Goal: Obtain resource: Download file/media

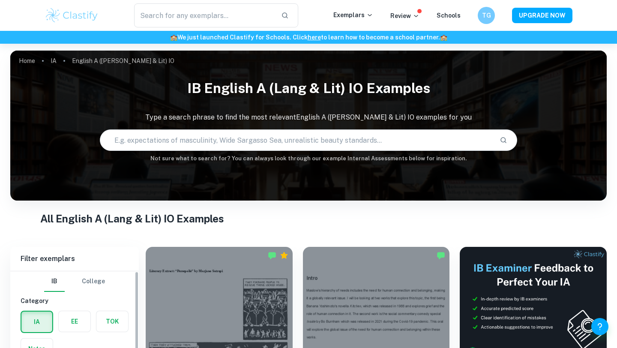
scroll to position [201, 0]
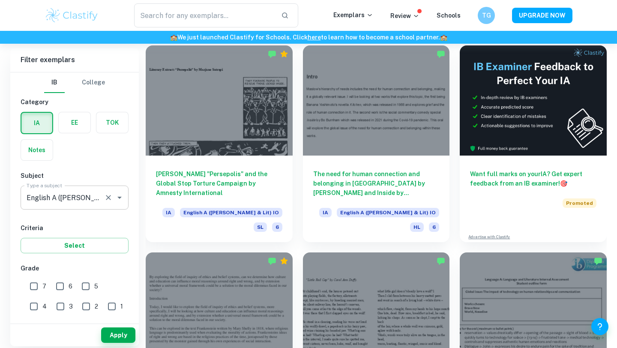
click at [75, 195] on input "English A ([PERSON_NAME] & Lit) IO" at bounding box center [62, 197] width 76 height 16
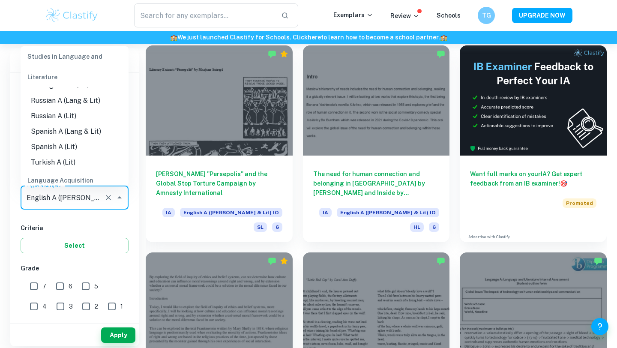
scroll to position [344, 0]
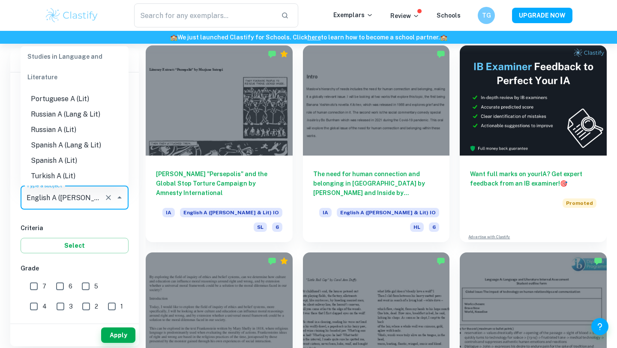
click at [66, 137] on li "Spanish A (Lang & Lit)" at bounding box center [75, 144] width 108 height 15
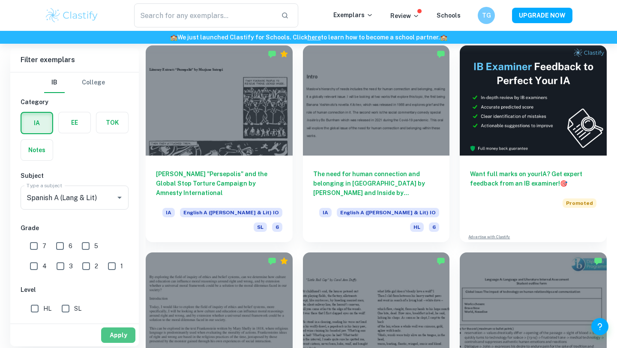
click at [114, 337] on button "Apply" at bounding box center [118, 334] width 34 height 15
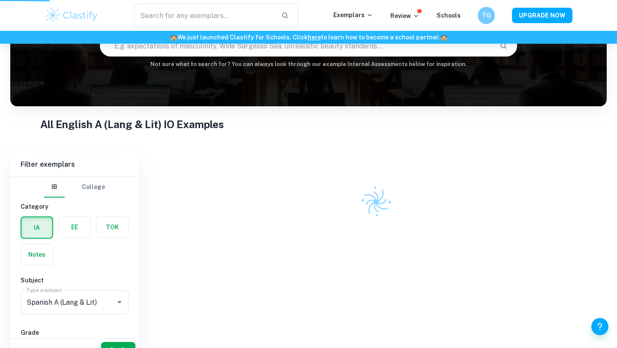
scroll to position [69, 0]
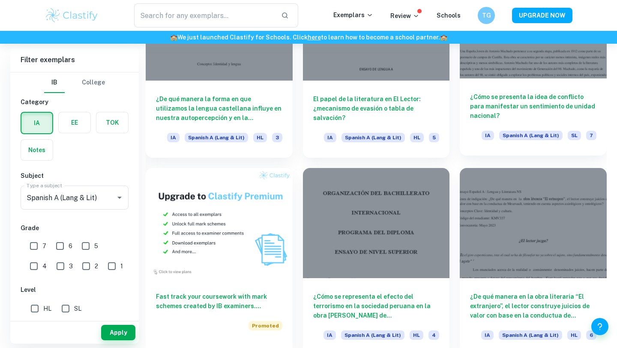
scroll to position [198, 0]
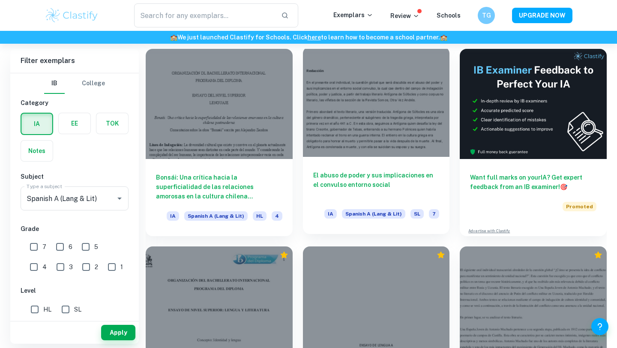
click at [352, 113] on div at bounding box center [376, 102] width 147 height 110
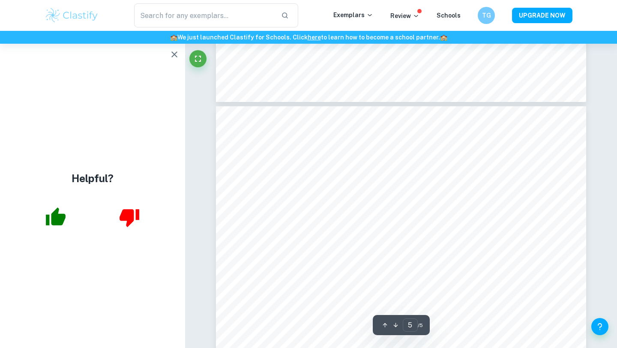
scroll to position [2462, 0]
type input "1"
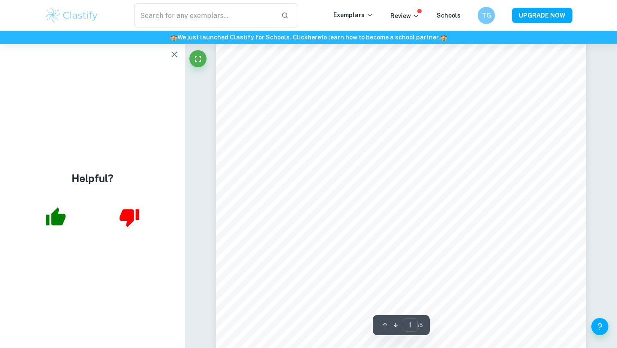
scroll to position [0, 0]
click at [176, 56] on icon "button" at bounding box center [174, 54] width 6 height 6
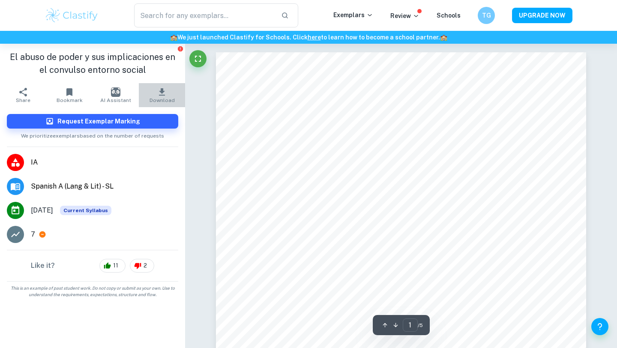
click at [159, 95] on icon "button" at bounding box center [162, 91] width 6 height 7
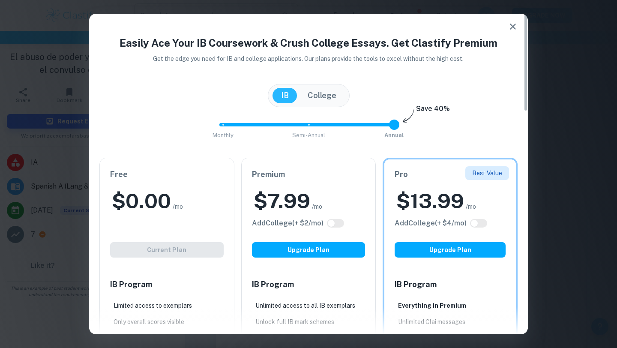
click at [516, 23] on icon "button" at bounding box center [513, 26] width 10 height 10
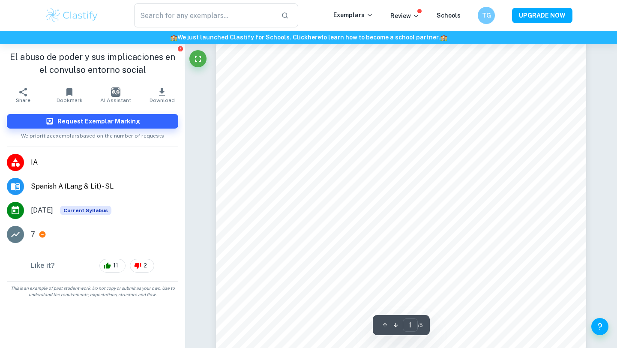
scroll to position [15, 0]
